Goal: Task Accomplishment & Management: Manage account settings

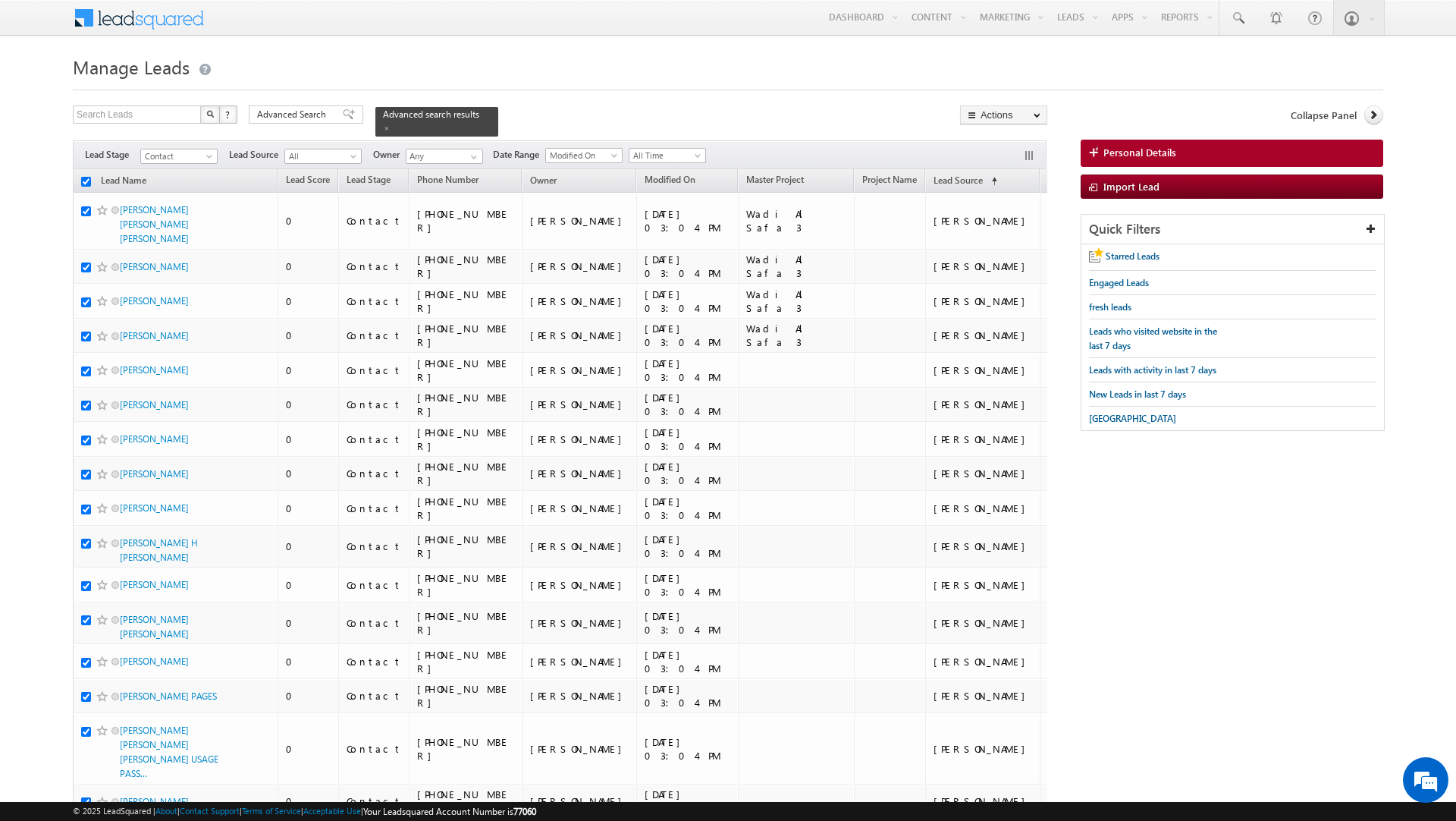
checkbox input "true"
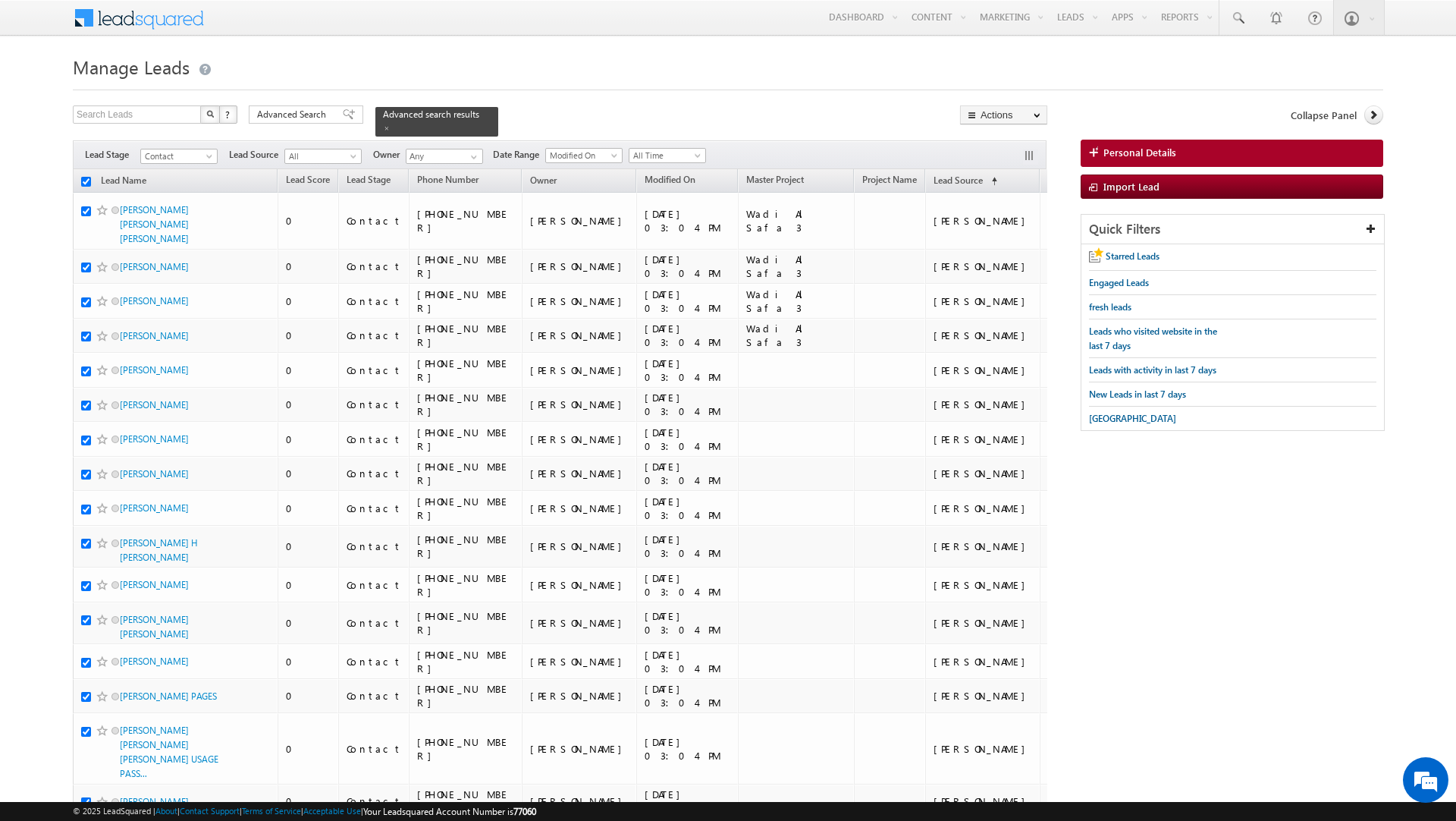
checkbox input "true"
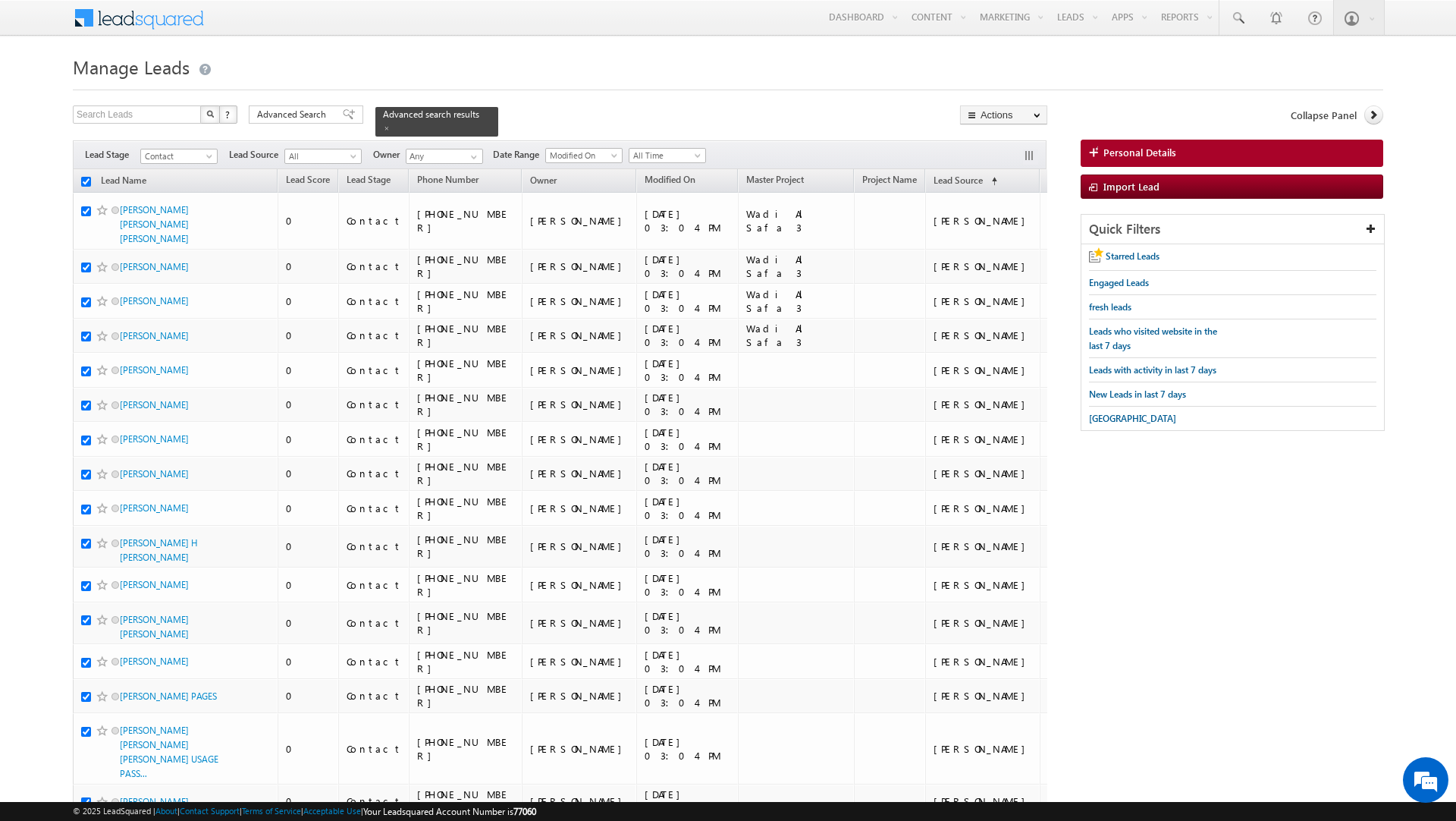
checkbox input "true"
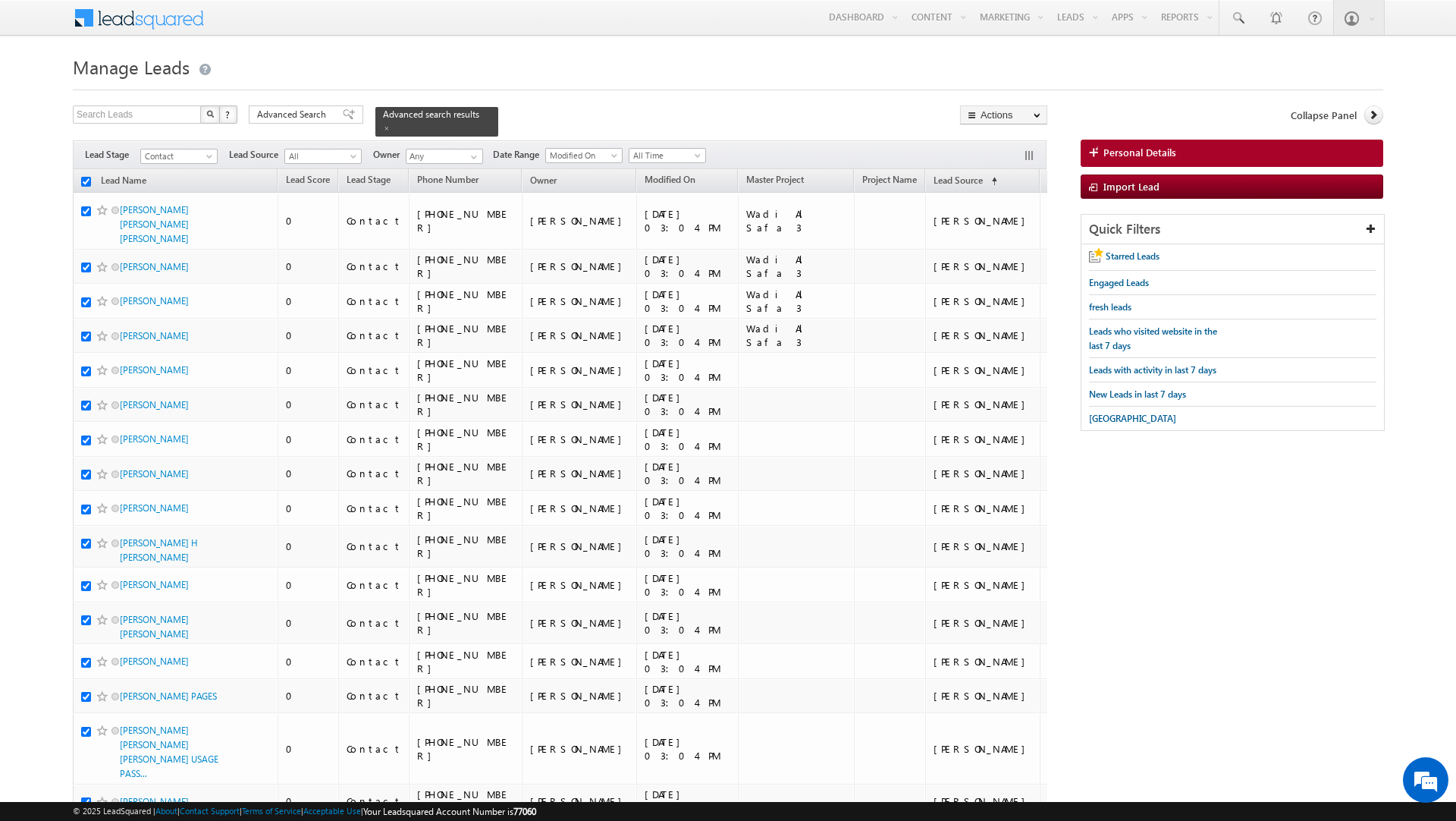
checkbox input "true"
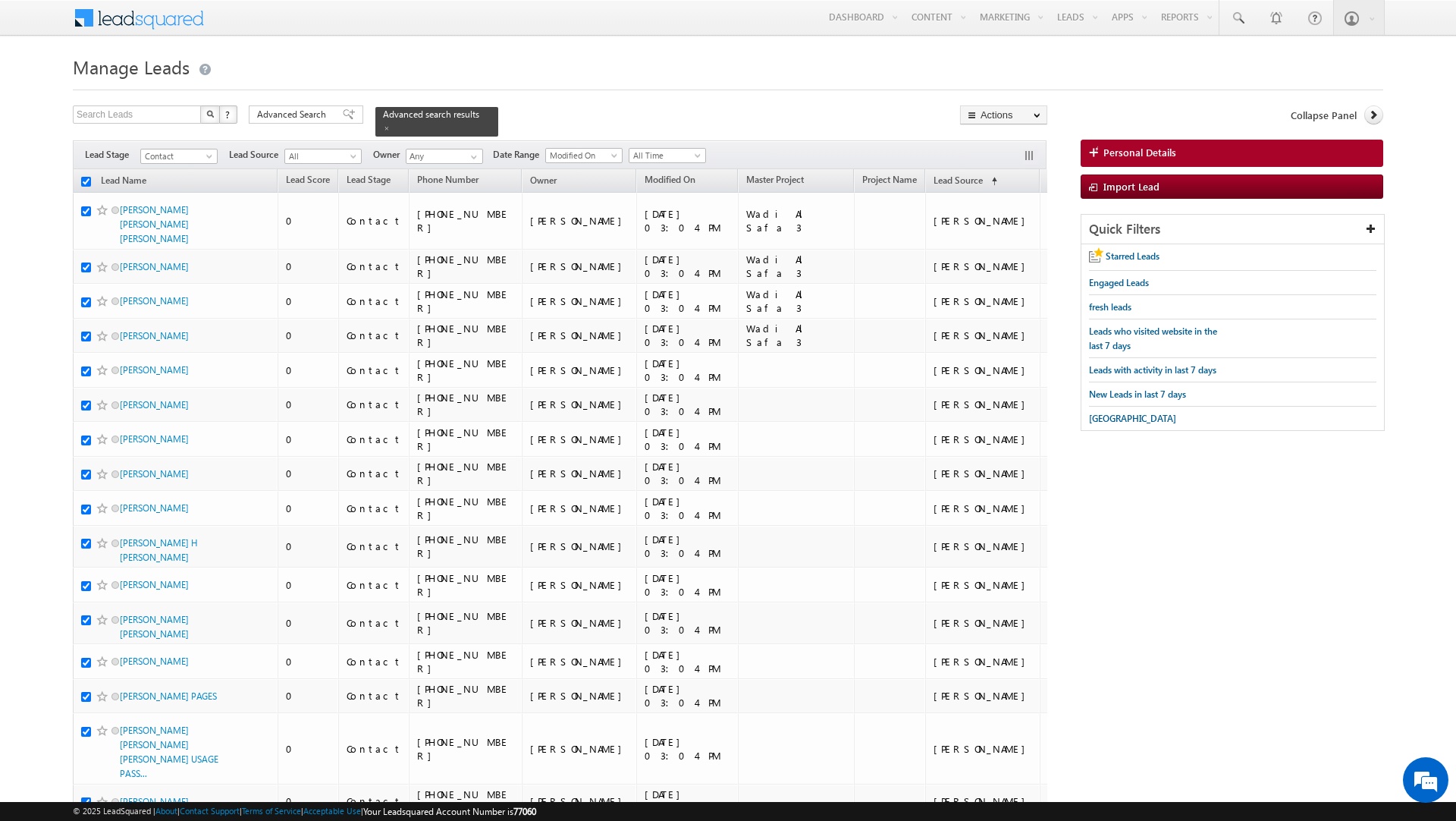
checkbox input "true"
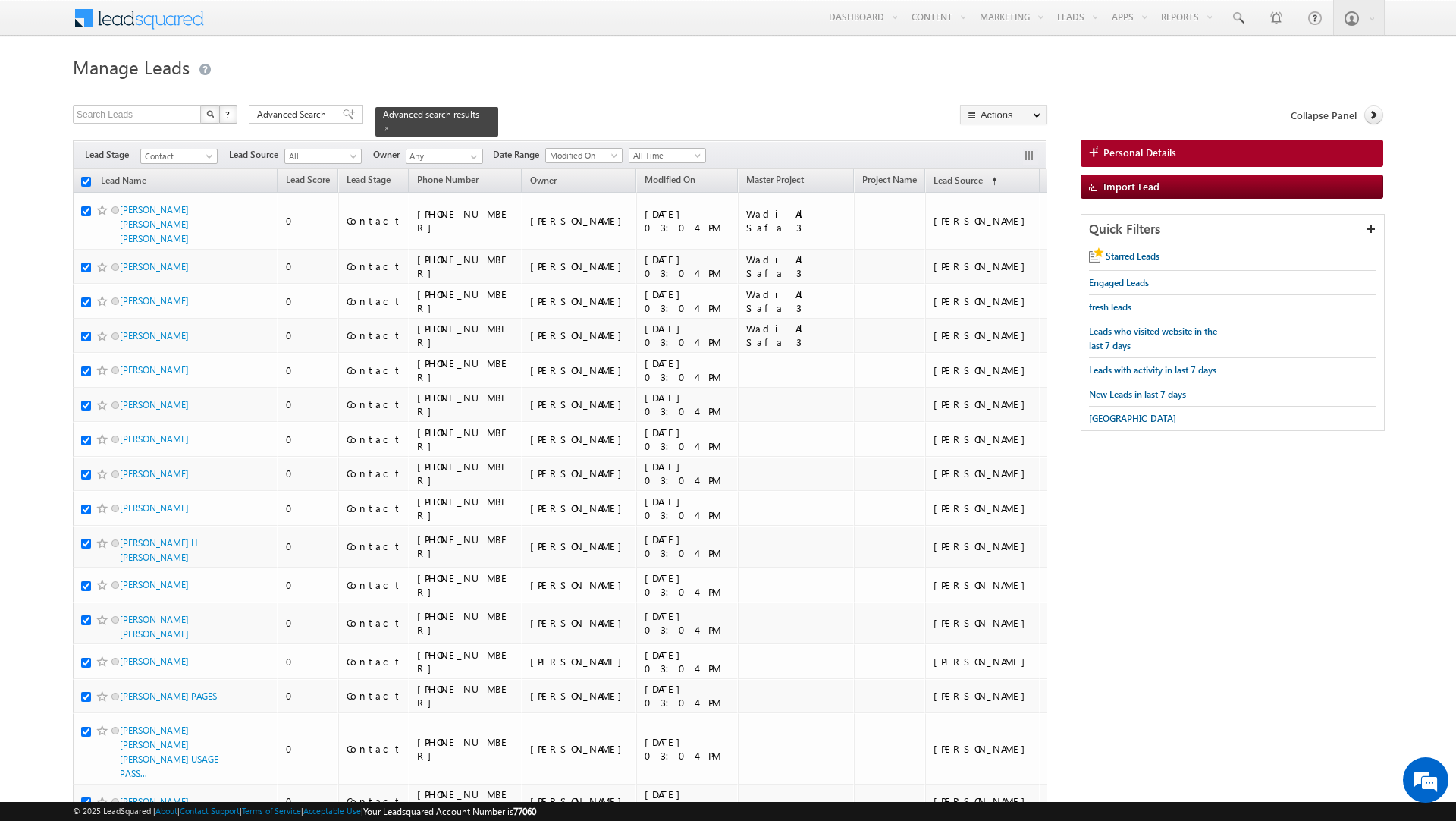
checkbox input "true"
click at [996, 159] on link "Bulk Update" at bounding box center [1003, 154] width 86 height 18
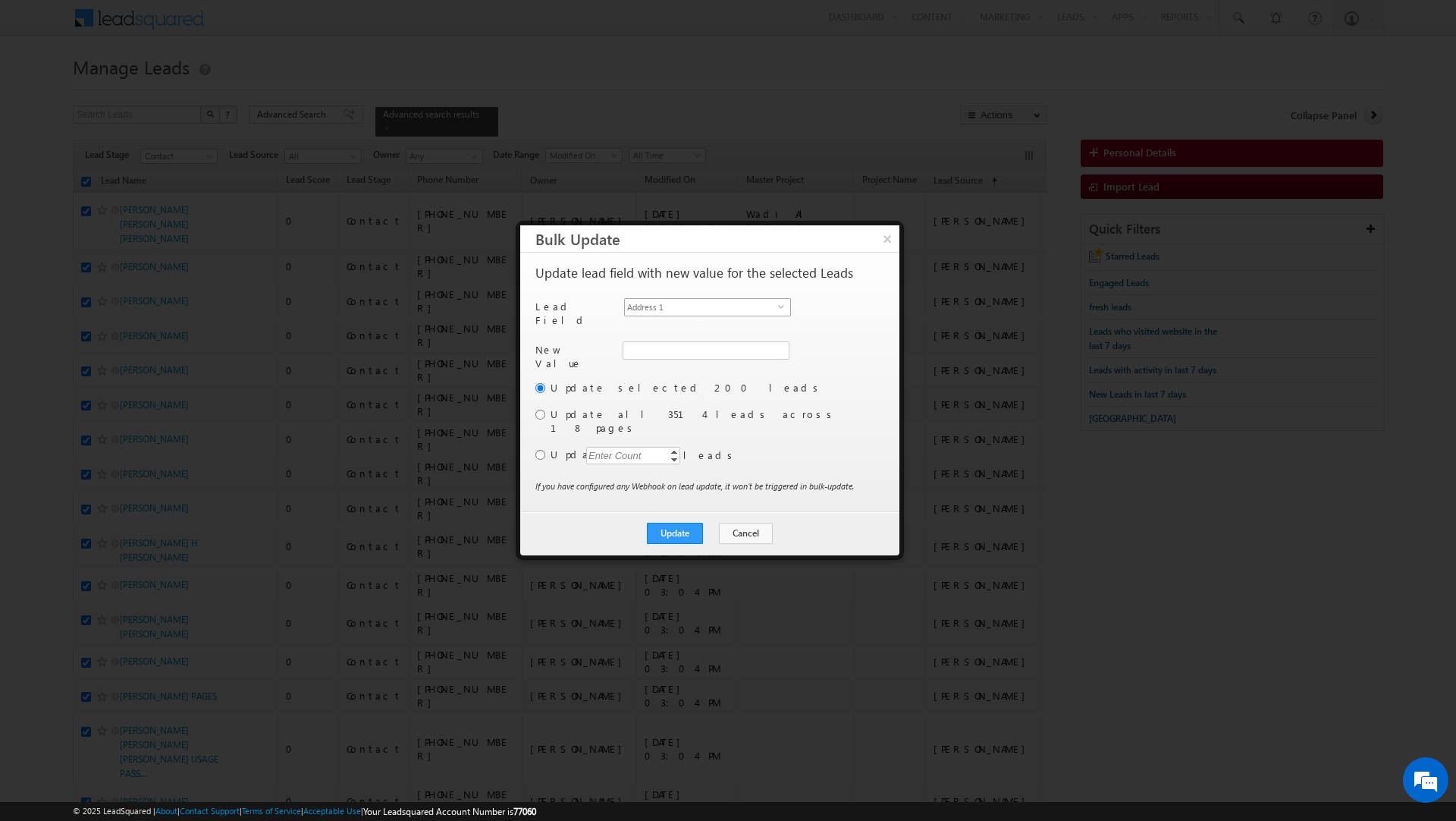
click at [759, 304] on span "Address 1" at bounding box center [702, 308] width 153 height 17
click at [844, 303] on div "Lead Field Owner select OwnerId" at bounding box center [708, 316] width 346 height 36
click at [540, 411] on input "radio" at bounding box center [540, 415] width 10 height 10
click at [671, 523] on button "Update" at bounding box center [675, 533] width 56 height 21
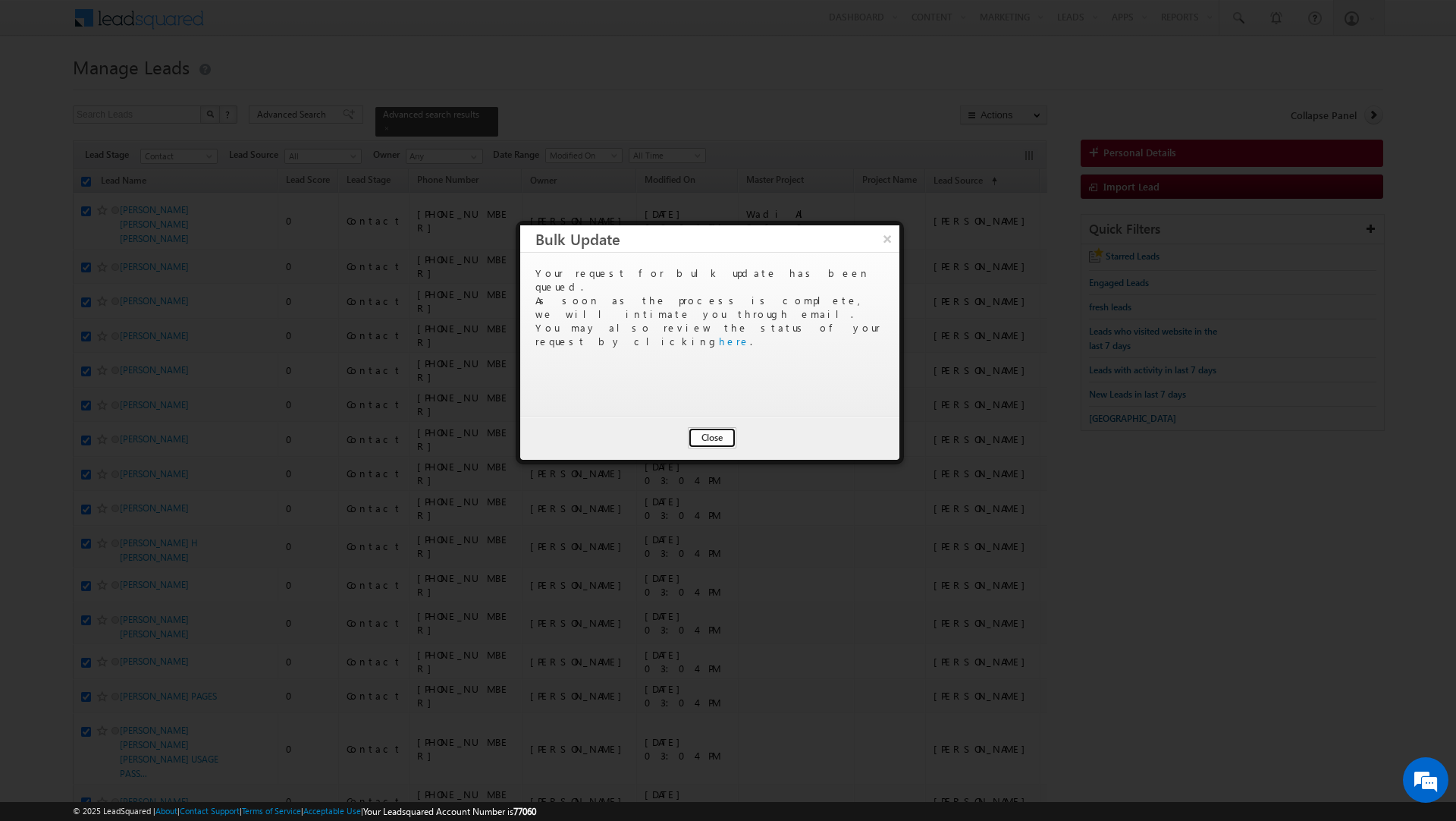
click at [714, 439] on button "Close" at bounding box center [712, 437] width 49 height 21
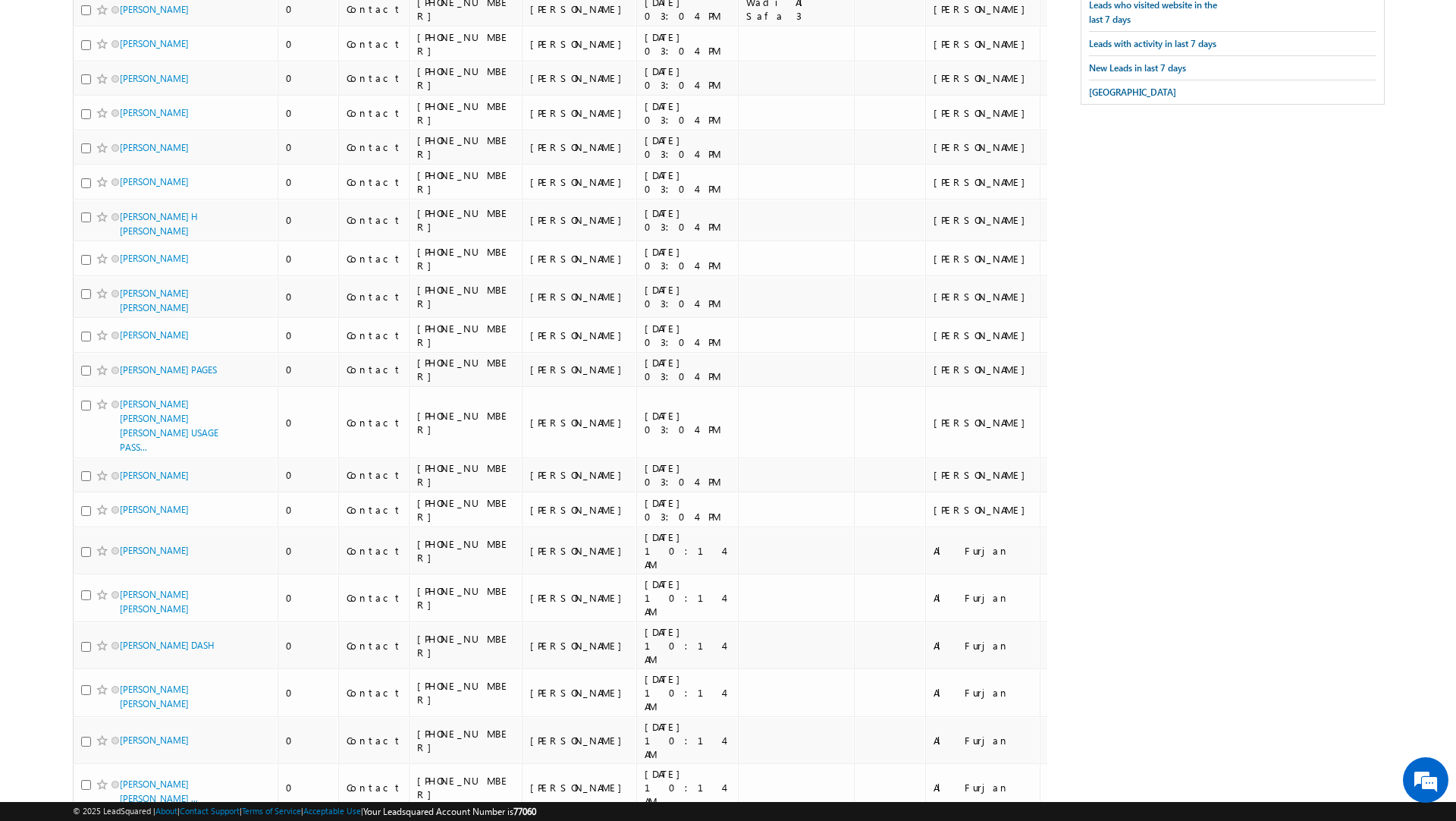
scroll to position [0, 0]
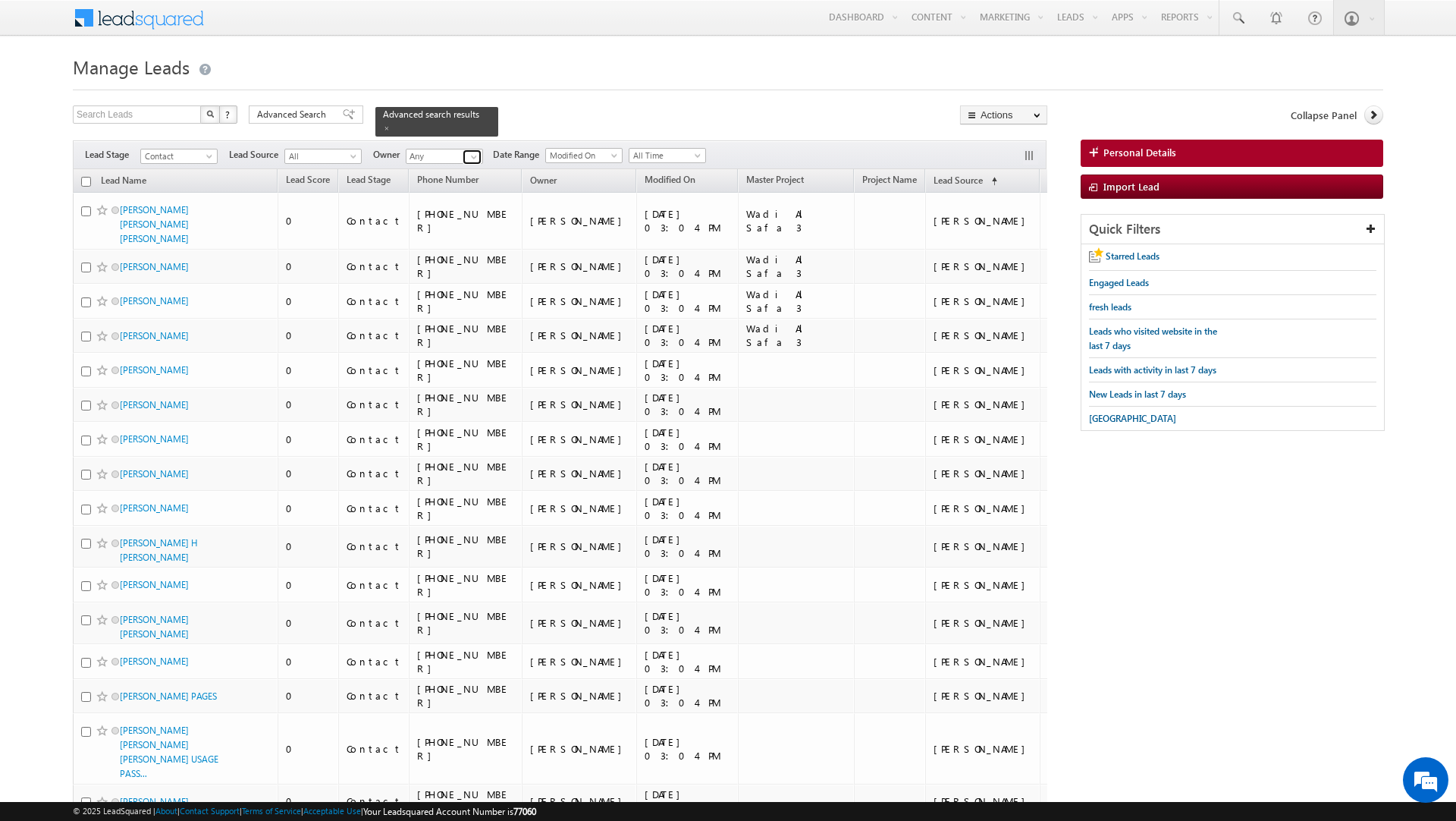
click at [476, 151] on span at bounding box center [474, 157] width 12 height 12
click at [464, 181] on link "Current User" at bounding box center [482, 189] width 152 height 18
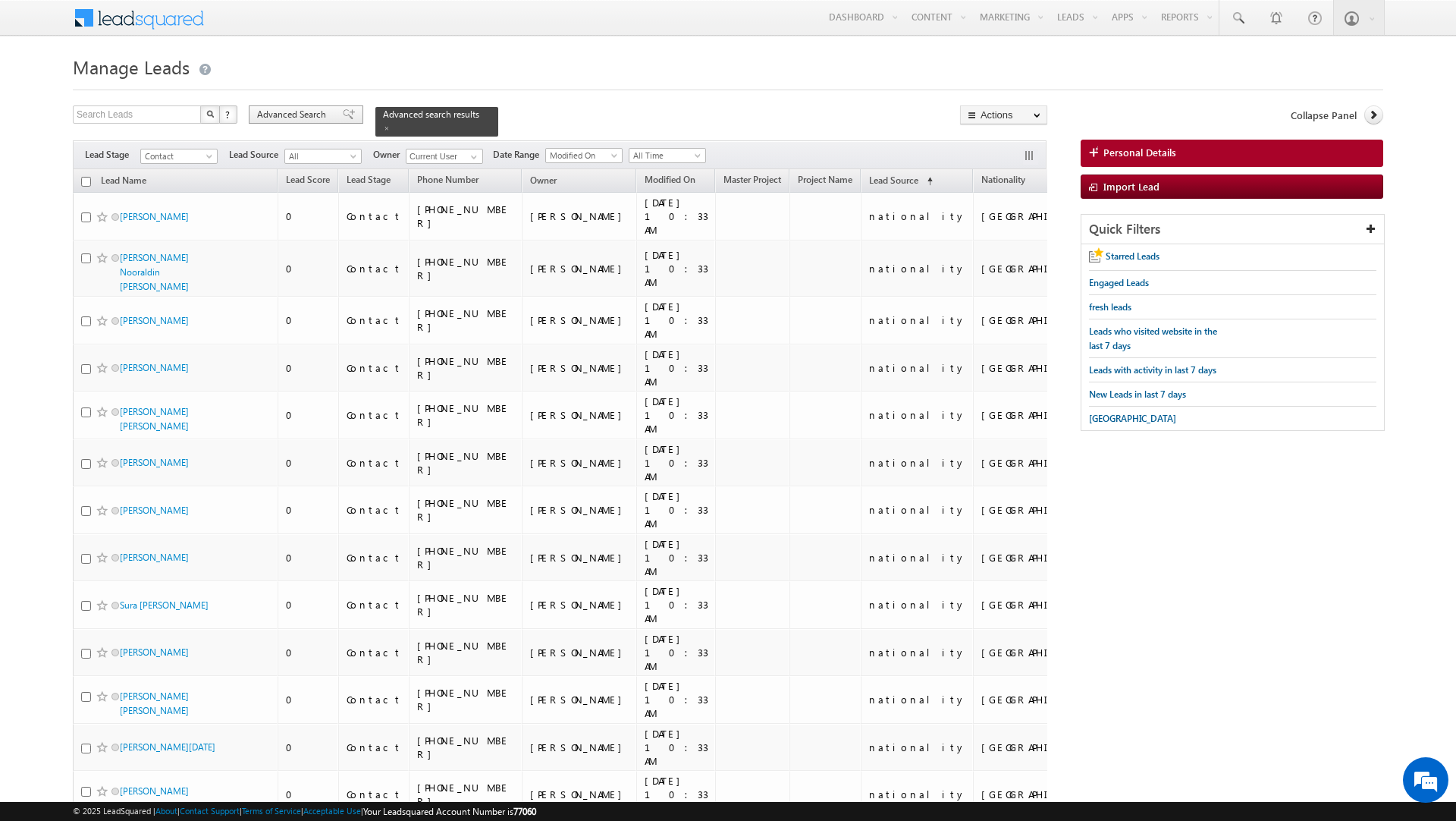
click at [342, 116] on span at bounding box center [349, 115] width 12 height 11
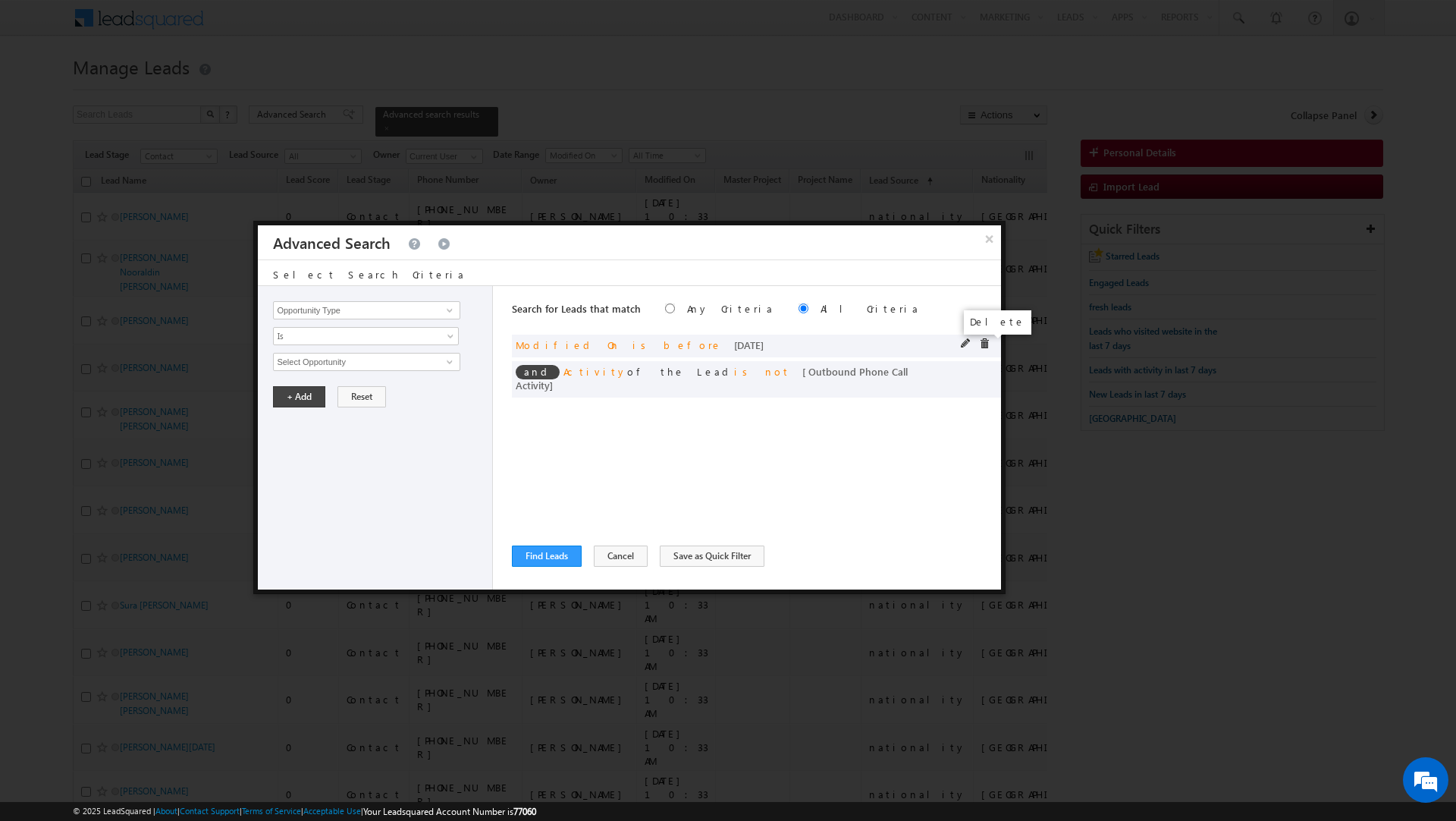
click at [984, 343] on span at bounding box center [985, 344] width 11 height 11
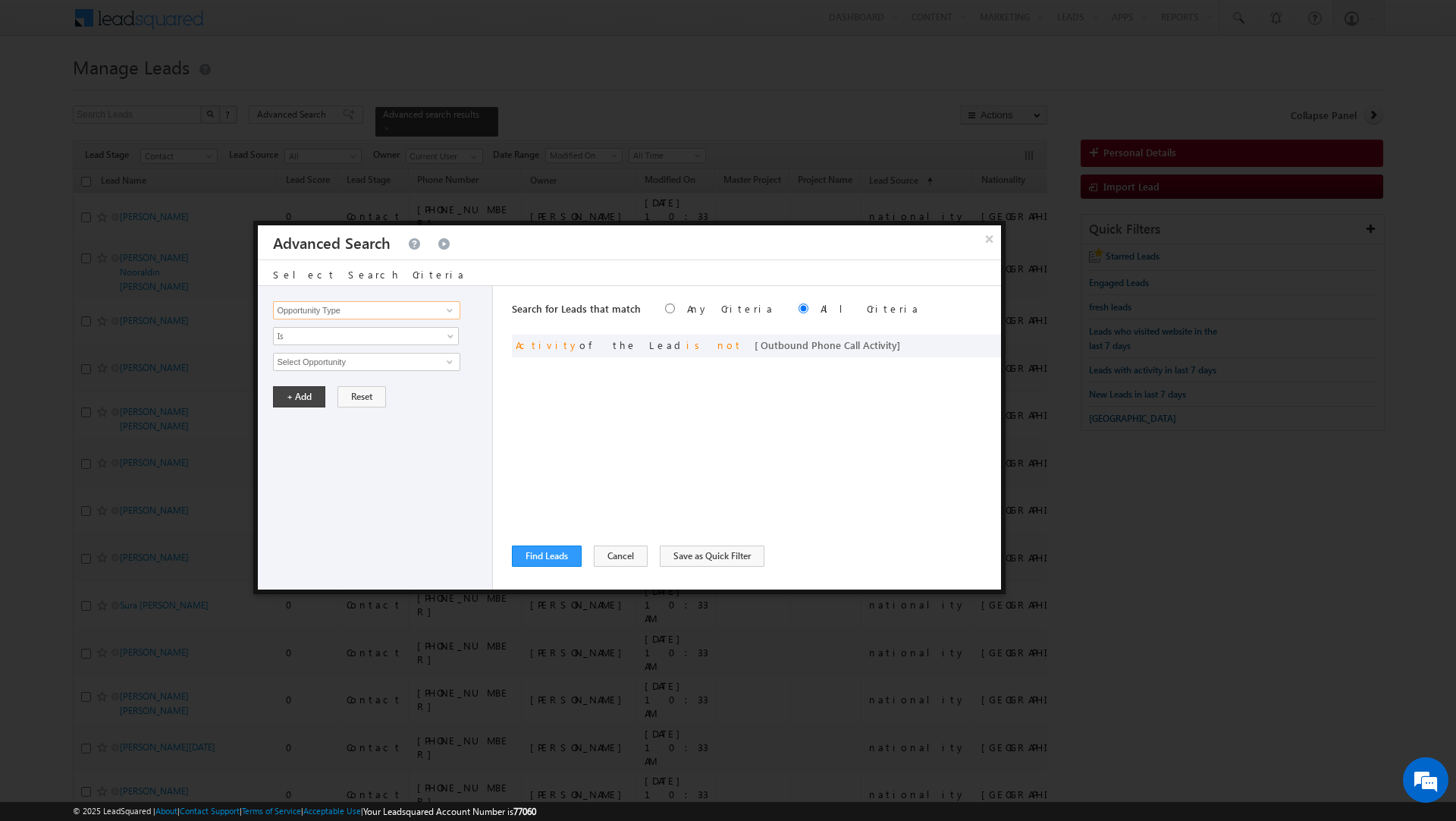
click at [374, 312] on input "Opportunity Type" at bounding box center [366, 310] width 187 height 18
click at [347, 345] on link "Nationality" at bounding box center [366, 343] width 187 height 18
click at [341, 342] on span "Is" at bounding box center [356, 336] width 164 height 14
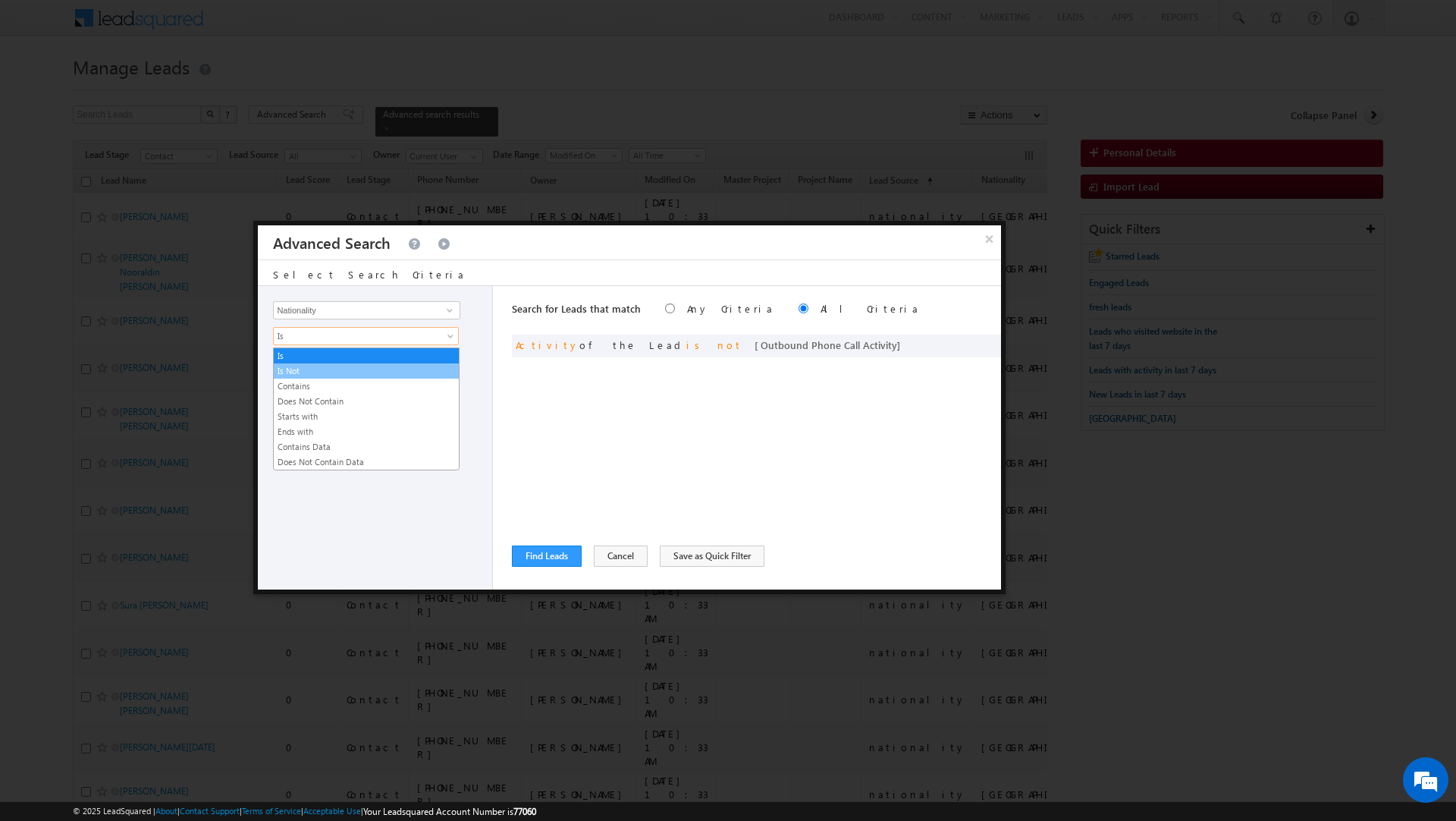
click at [335, 368] on link "Is Not" at bounding box center [366, 371] width 185 height 14
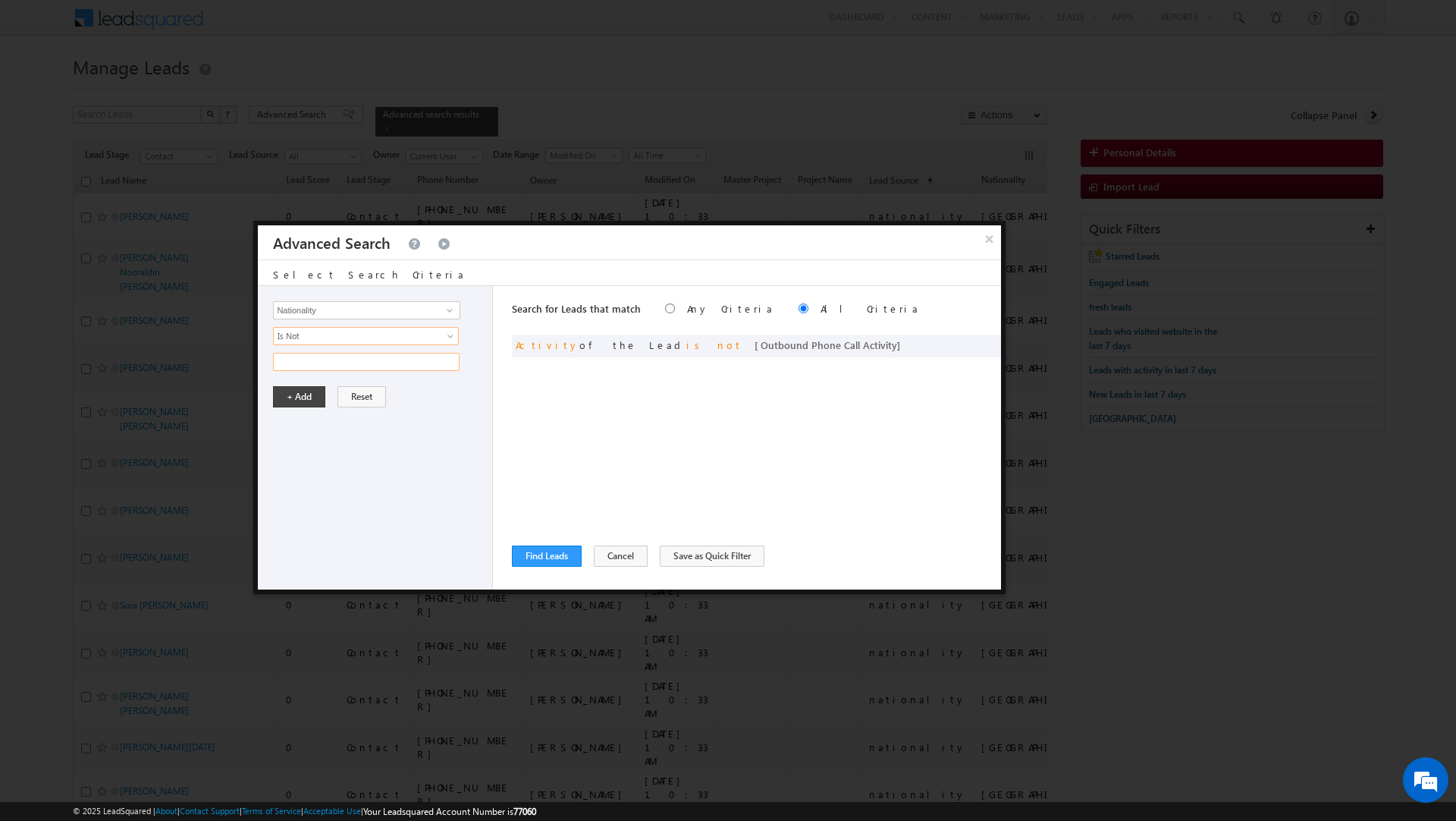
click at [335, 368] on input "text" at bounding box center [366, 361] width 187 height 18
click at [334, 311] on input "Nationality" at bounding box center [366, 310] width 187 height 18
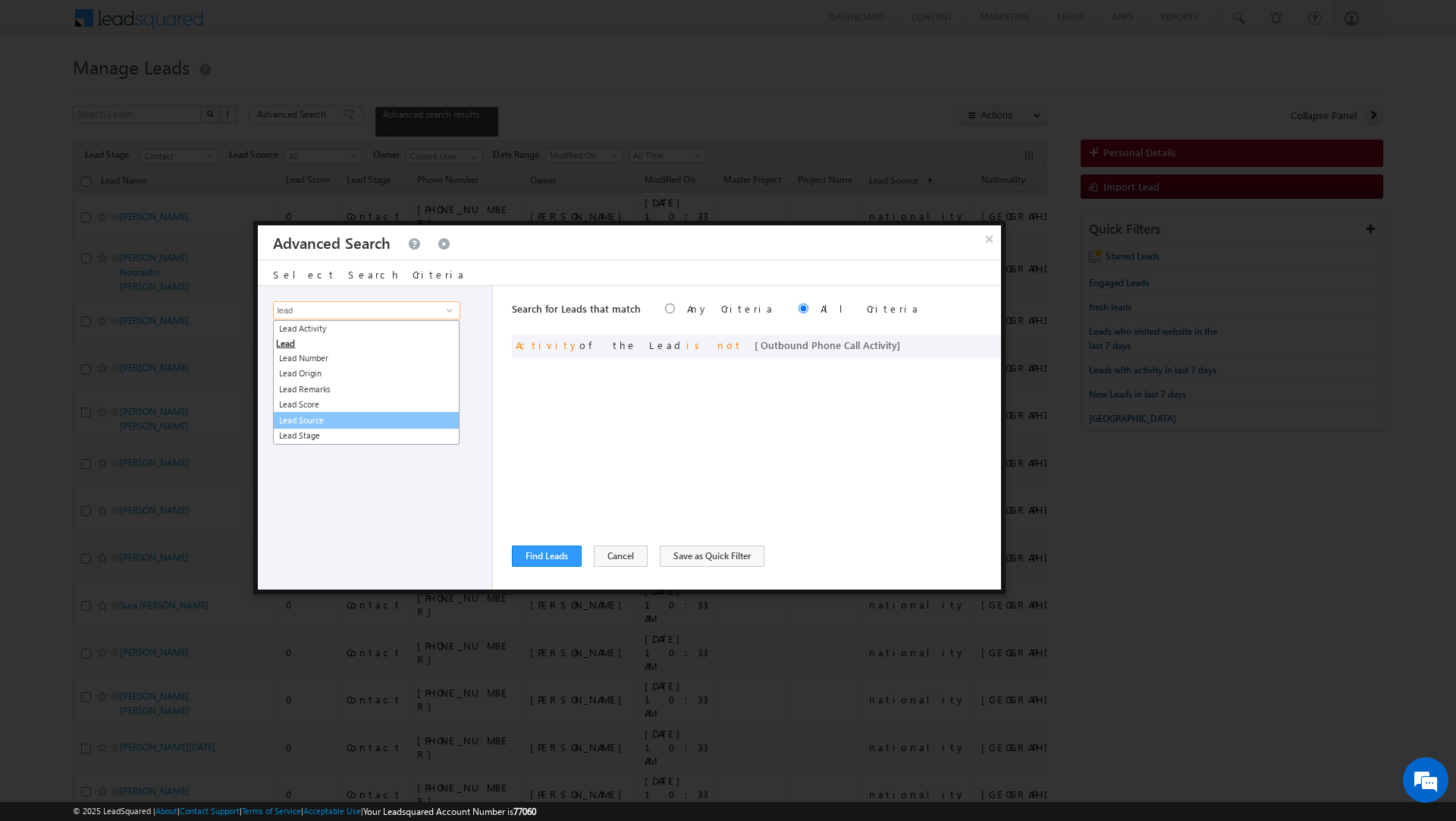
click at [321, 424] on link "Lead Source" at bounding box center [366, 421] width 187 height 18
click at [308, 342] on span "Is" at bounding box center [356, 336] width 164 height 14
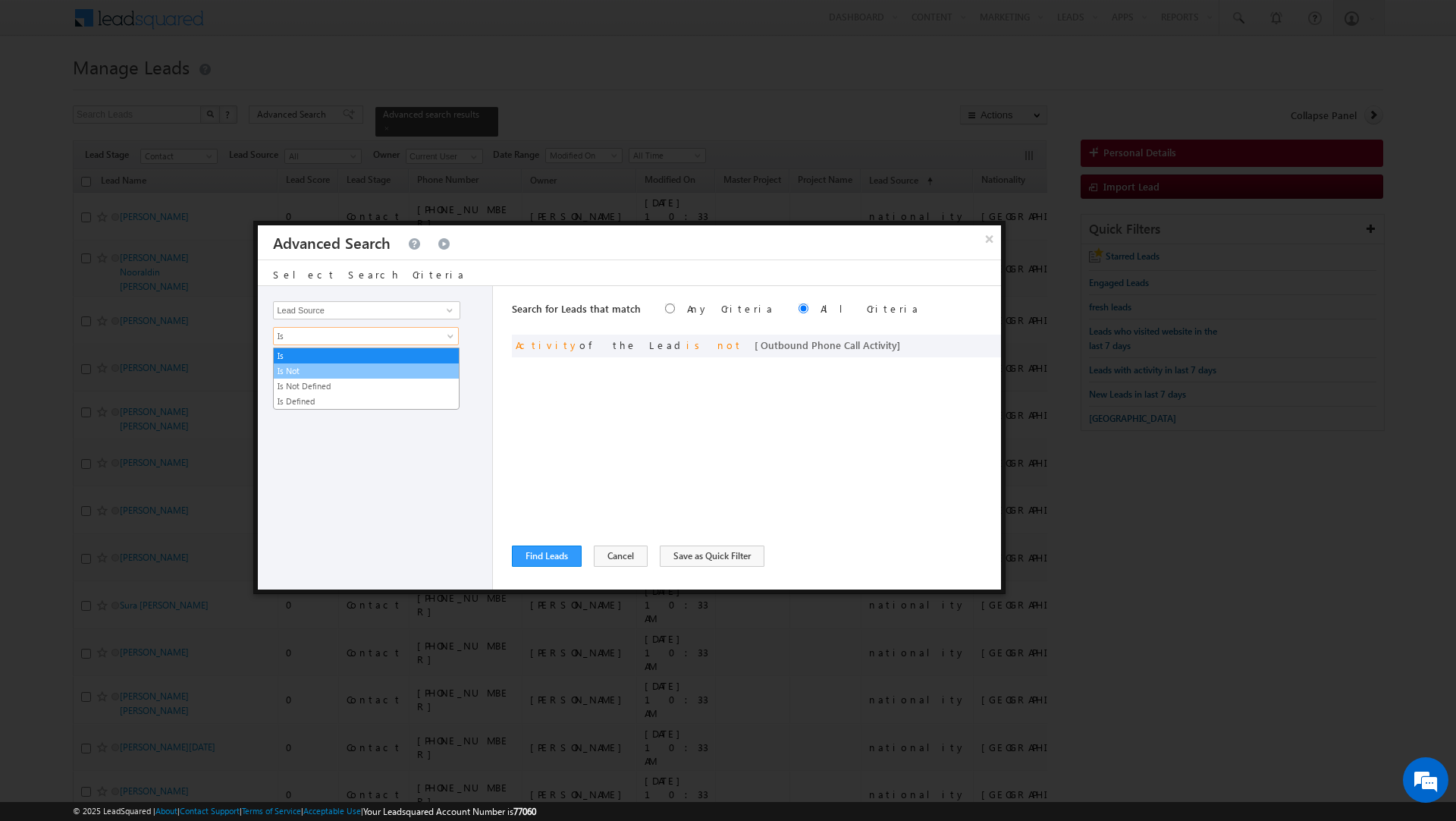
click at [305, 371] on link "Is Not" at bounding box center [366, 371] width 185 height 14
click at [305, 371] on span "None Selected" at bounding box center [360, 362] width 172 height 17
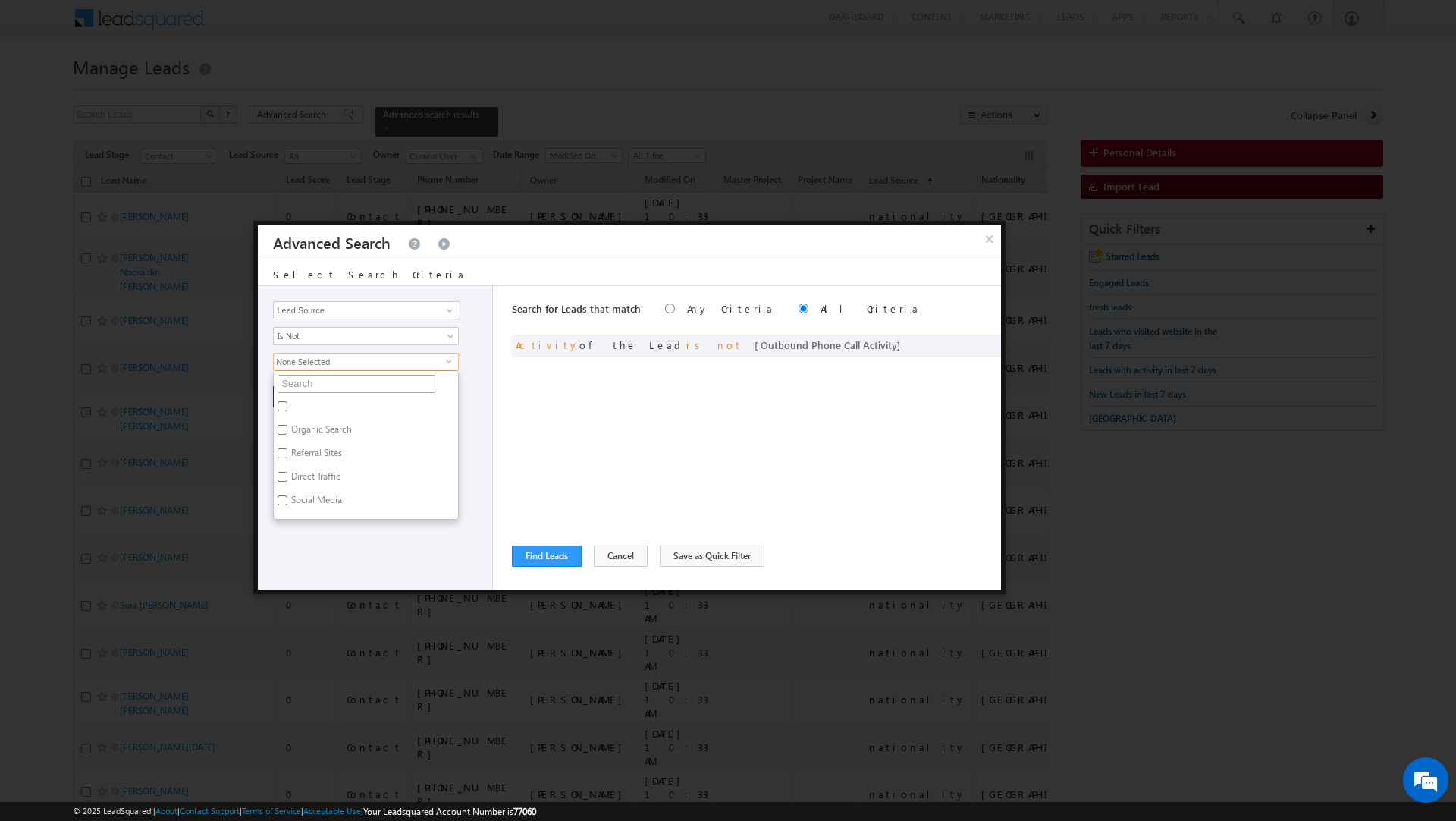
click at [305, 387] on input "text" at bounding box center [356, 384] width 158 height 18
click at [305, 410] on label "nationality" at bounding box center [311, 409] width 75 height 23
click at [287, 410] on input "nationality" at bounding box center [282, 406] width 10 height 10
click at [313, 471] on div "Opportunity Type Lead Activity Task Sales Group Prospect Id Address 1 Address 2…" at bounding box center [375, 438] width 235 height 304
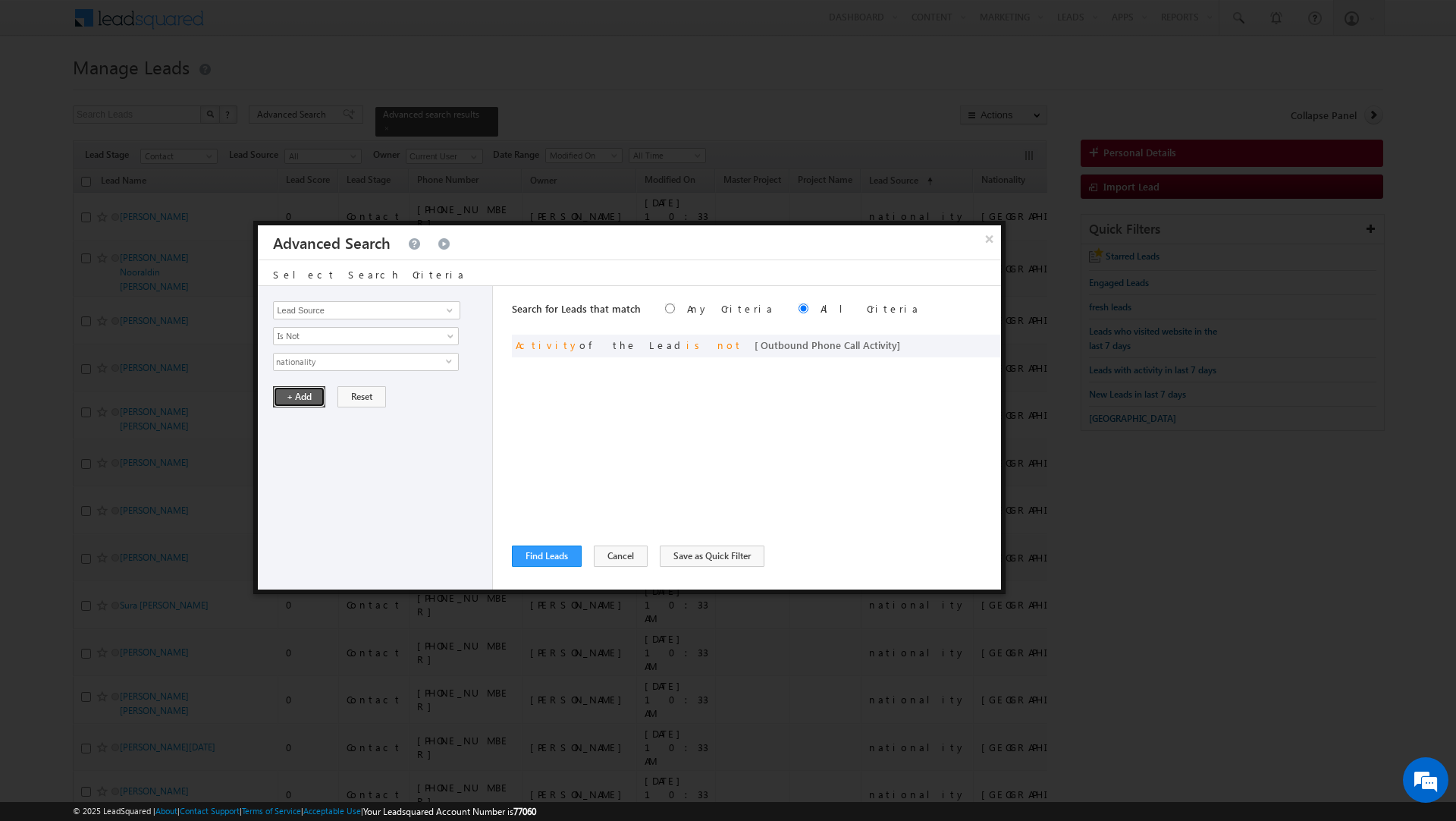
click at [294, 396] on button "+ Add" at bounding box center [299, 396] width 53 height 21
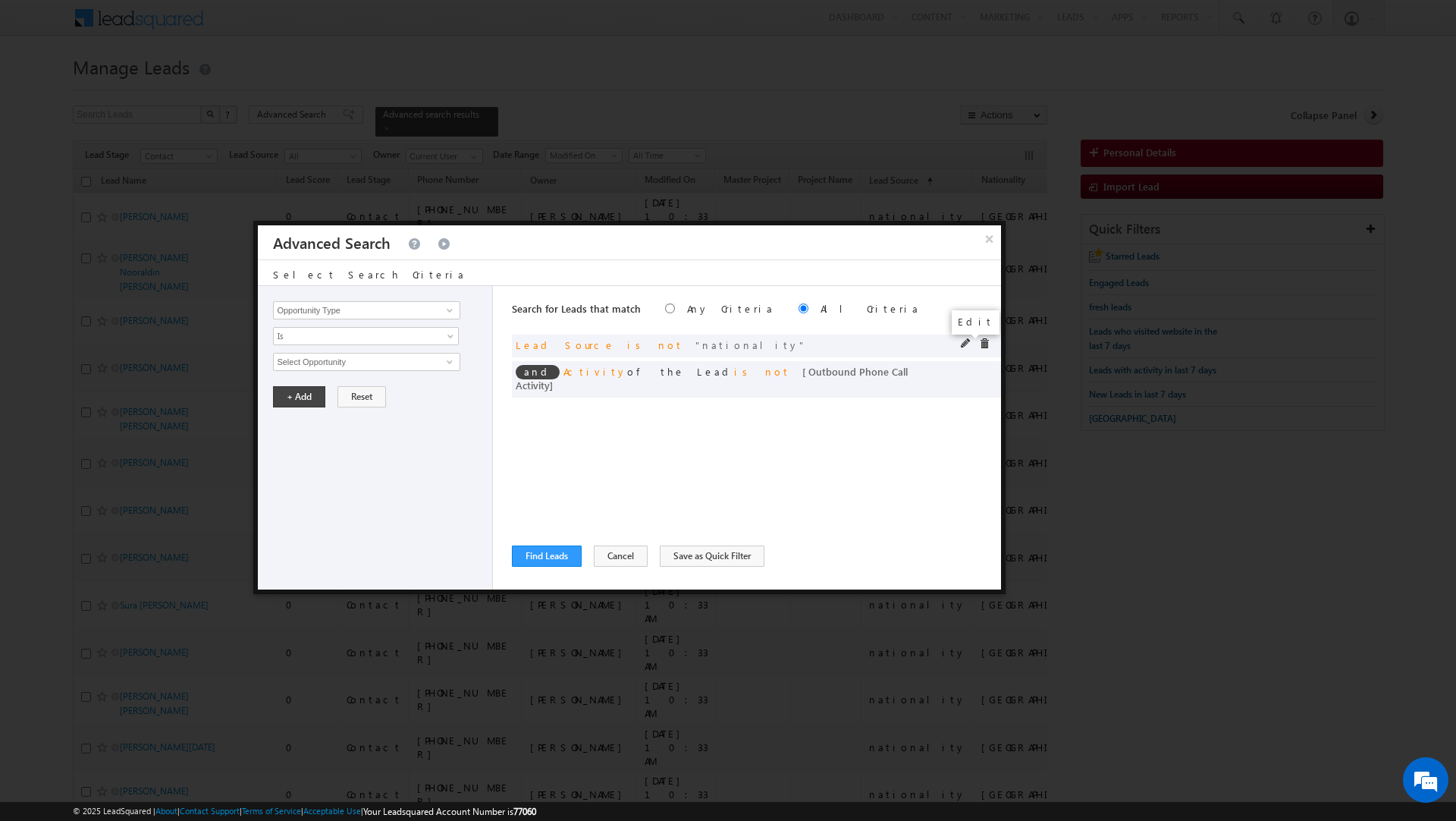
click at [961, 345] on span at bounding box center [966, 344] width 11 height 11
click at [381, 370] on span "None Selected" at bounding box center [360, 362] width 172 height 17
click at [324, 408] on label "Sharjah-Scl" at bounding box center [312, 409] width 77 height 23
click at [287, 408] on input "Sharjah-Scl" at bounding box center [282, 406] width 10 height 10
click at [321, 431] on label "Sharjah School" at bounding box center [332, 432] width 119 height 23
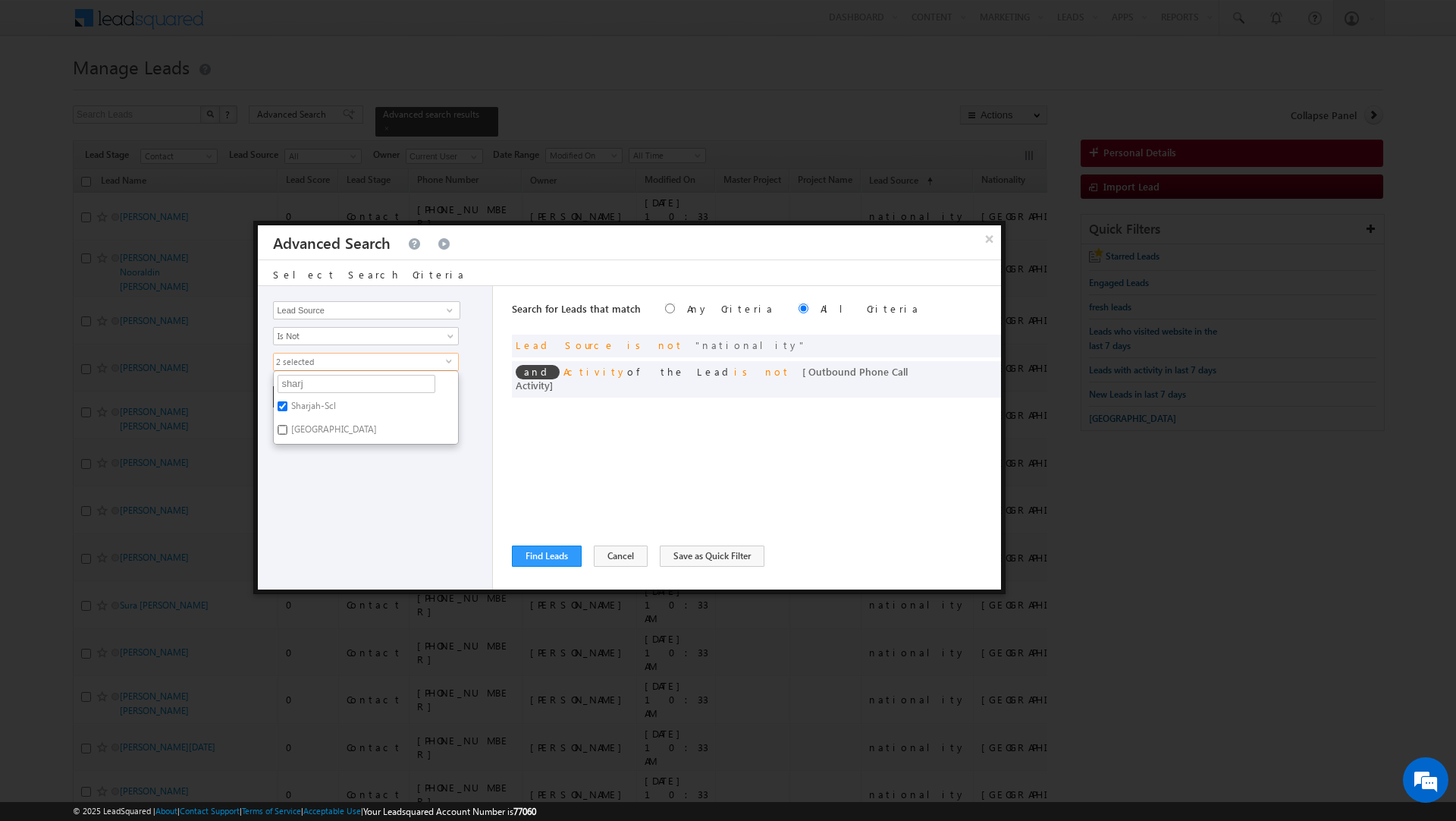
click at [287, 431] on input "Sharjah School" at bounding box center [282, 429] width 10 height 10
click at [326, 459] on div "Opportunity Type Lead Activity Task Sales Group Prospect Id Address 1 Address 2…" at bounding box center [375, 438] width 235 height 304
click at [297, 395] on button "+ Add" at bounding box center [299, 396] width 53 height 21
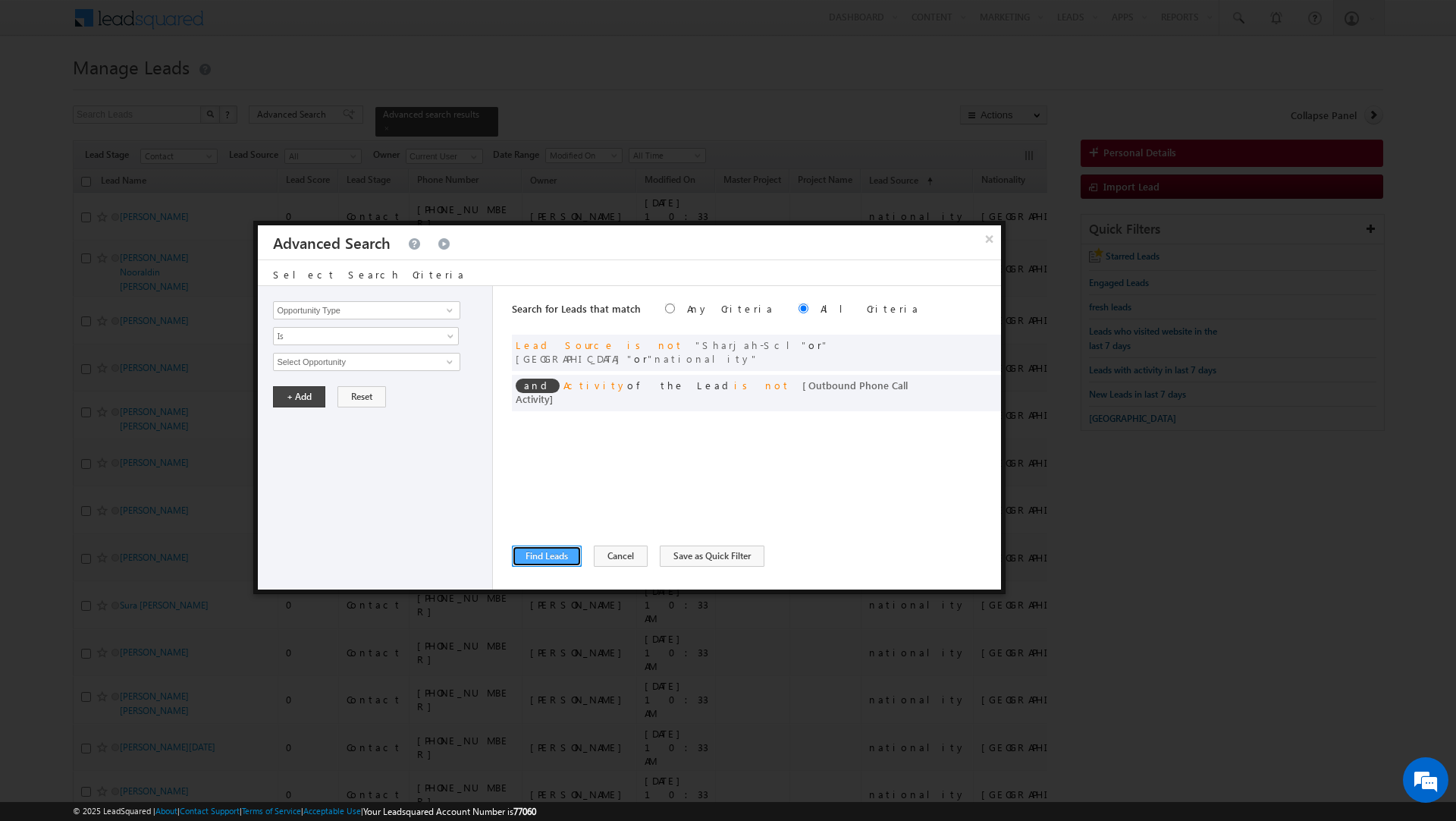
click at [552, 557] on button "Find Leads" at bounding box center [547, 556] width 70 height 21
